Goal: Information Seeking & Learning: Learn about a topic

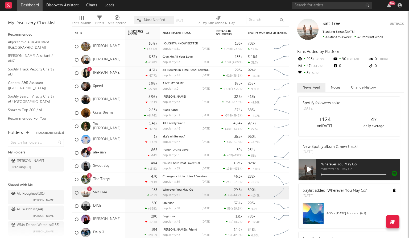
click at [106, 60] on link "[PERSON_NAME]" at bounding box center [106, 59] width 27 height 5
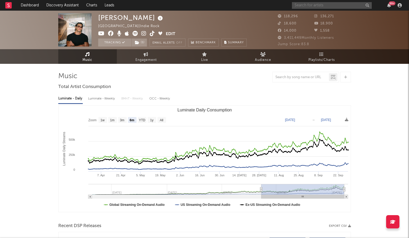
click at [321, 4] on input "text" at bounding box center [332, 5] width 80 height 7
click at [143, 121] on text "YTD" at bounding box center [142, 120] width 6 height 4
select select "YTD"
type input "[DATE]"
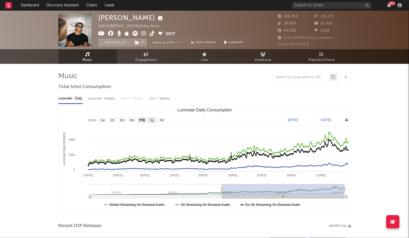
click at [153, 119] on text "1y" at bounding box center [151, 120] width 3 height 4
select select "1y"
type input "[DATE]"
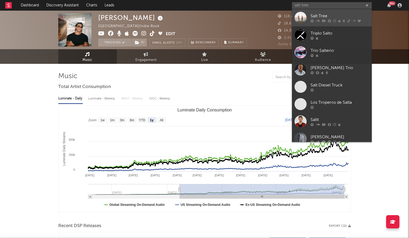
type input "salt tree"
click at [329, 15] on div "Salt Tree" at bounding box center [339, 16] width 59 height 6
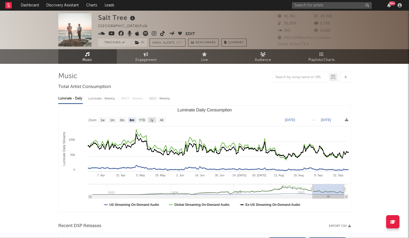
click at [153, 120] on text "1y" at bounding box center [151, 120] width 3 height 4
select select "1y"
type input "[DATE]"
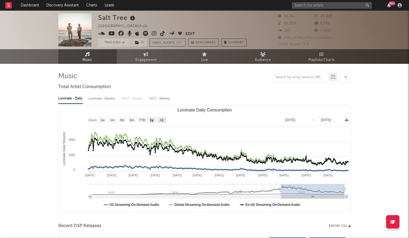
click at [164, 119] on rect "Luminate Daily Consumption" at bounding box center [161, 120] width 9 height 6
select select "All"
type input "[DATE]"
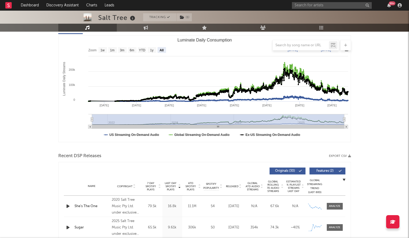
scroll to position [71, 0]
